Goal: Information Seeking & Learning: Learn about a topic

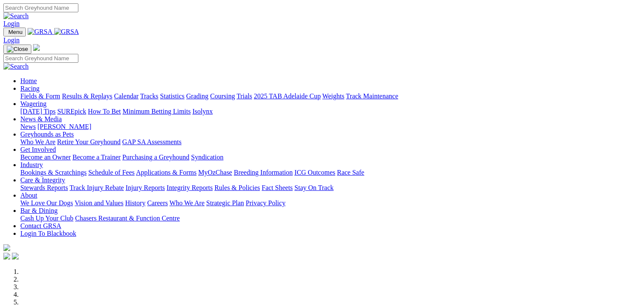
scroll to position [254, 0]
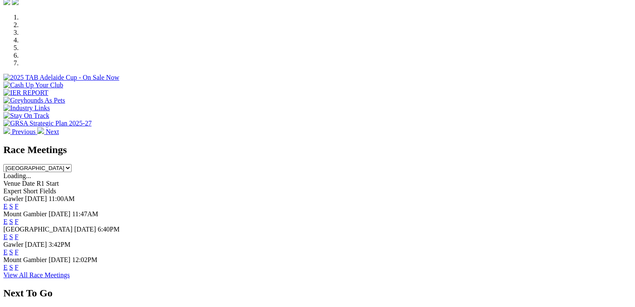
click at [19, 203] on link "F" at bounding box center [17, 206] width 4 height 7
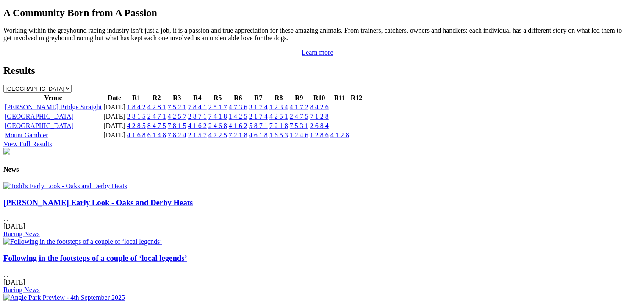
scroll to position [890, 0]
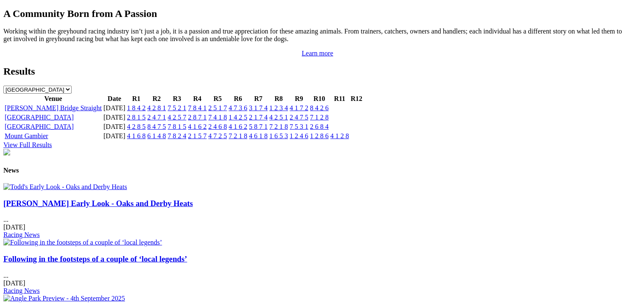
click at [187, 254] on link "Following in the footsteps of a couple of ‘local legends’" at bounding box center [95, 258] width 184 height 9
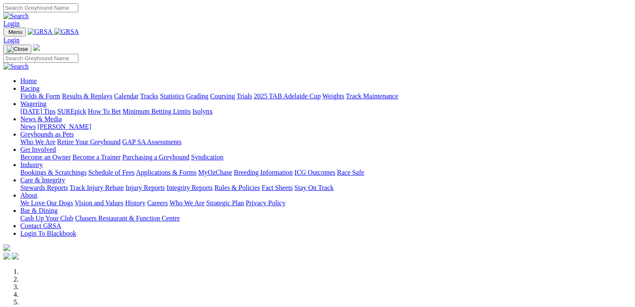
scroll to position [254, 0]
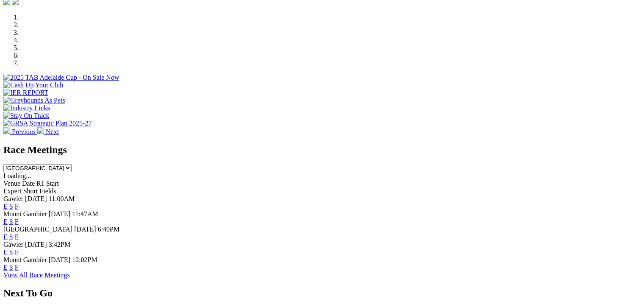
drag, startPoint x: 0, startPoint y: 0, endPoint x: 429, endPoint y: 193, distance: 470.2
click at [19, 233] on link "F" at bounding box center [17, 236] width 4 height 7
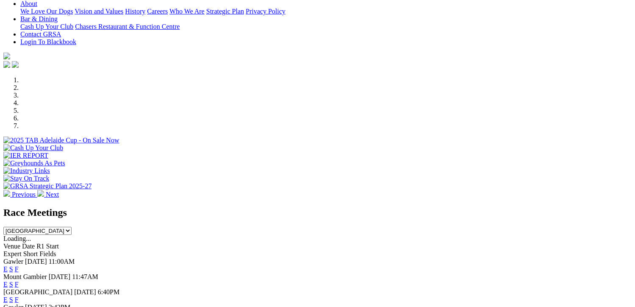
scroll to position [170, 0]
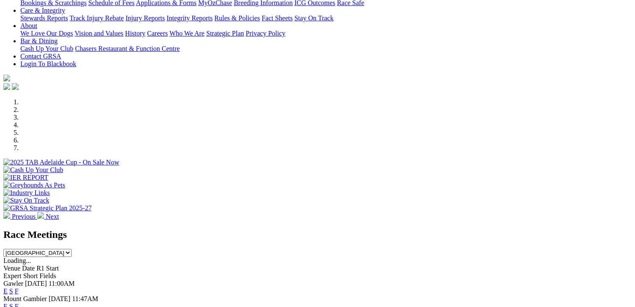
click at [19, 287] on link "F" at bounding box center [17, 290] width 4 height 7
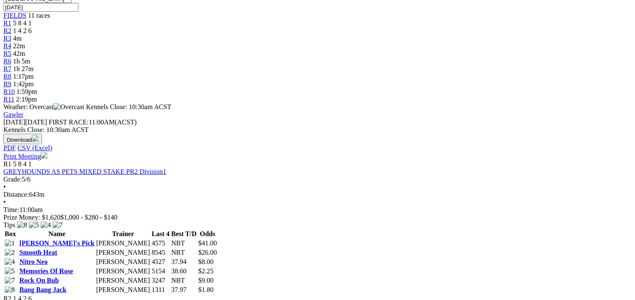
scroll to position [297, 0]
